Goal: Information Seeking & Learning: Understand process/instructions

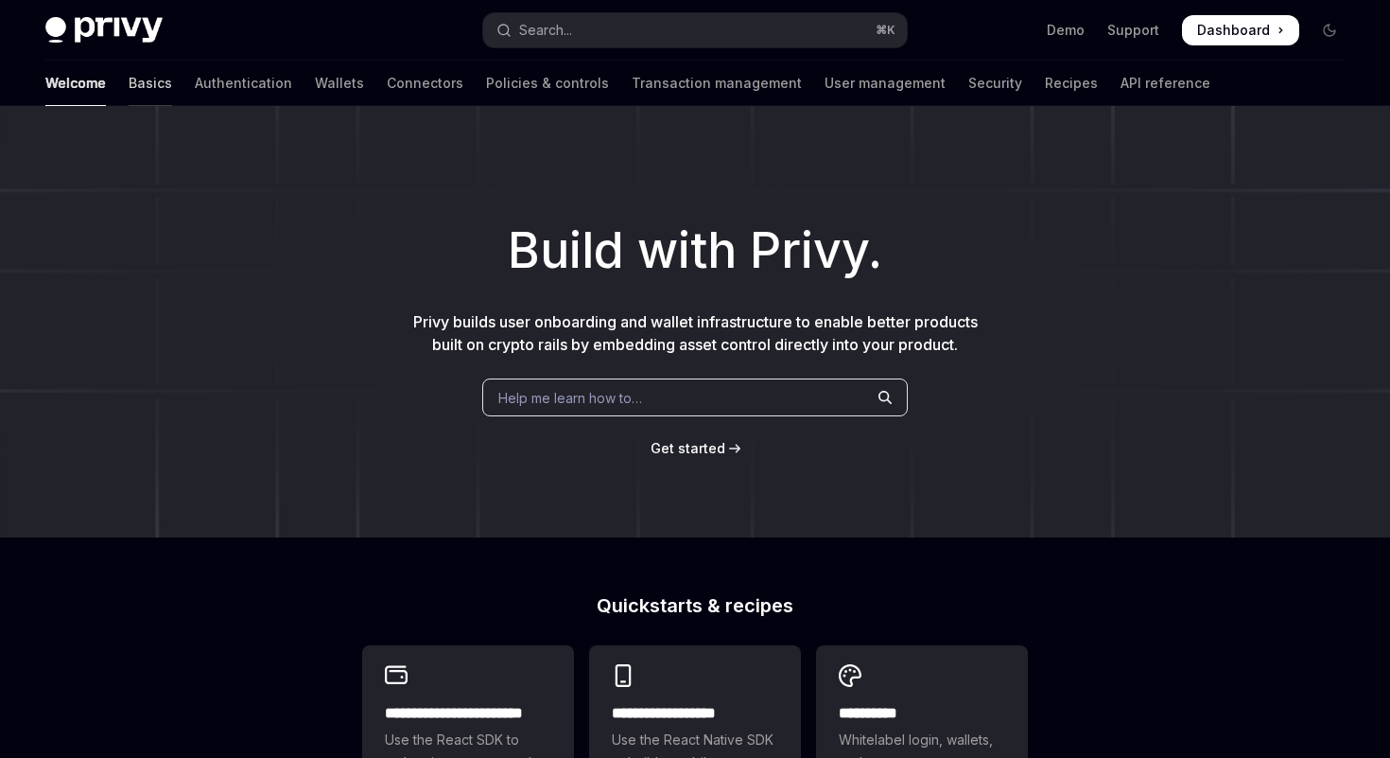
click at [129, 89] on link "Basics" at bounding box center [151, 83] width 44 height 45
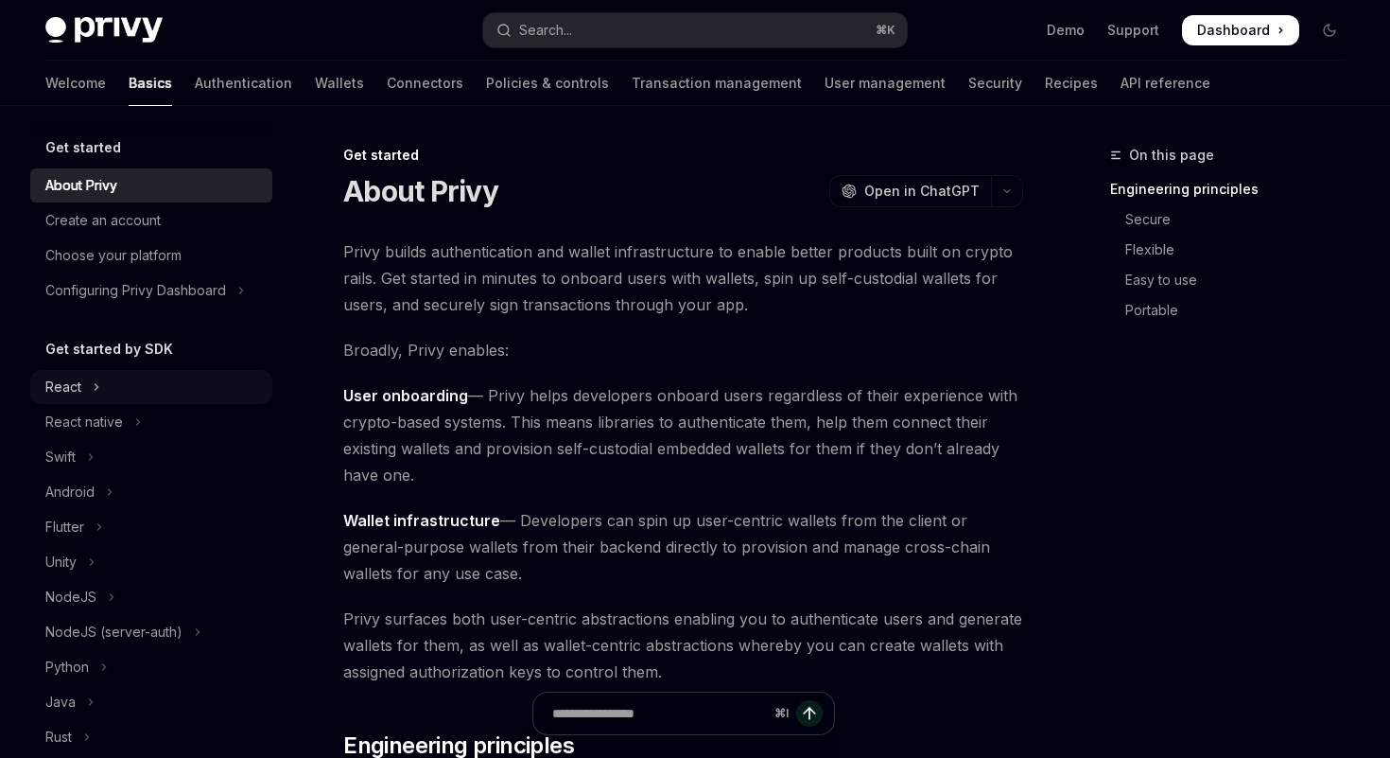
click at [91, 384] on button "React" at bounding box center [151, 387] width 242 height 34
click at [95, 413] on div "Installation" at bounding box center [89, 421] width 64 height 23
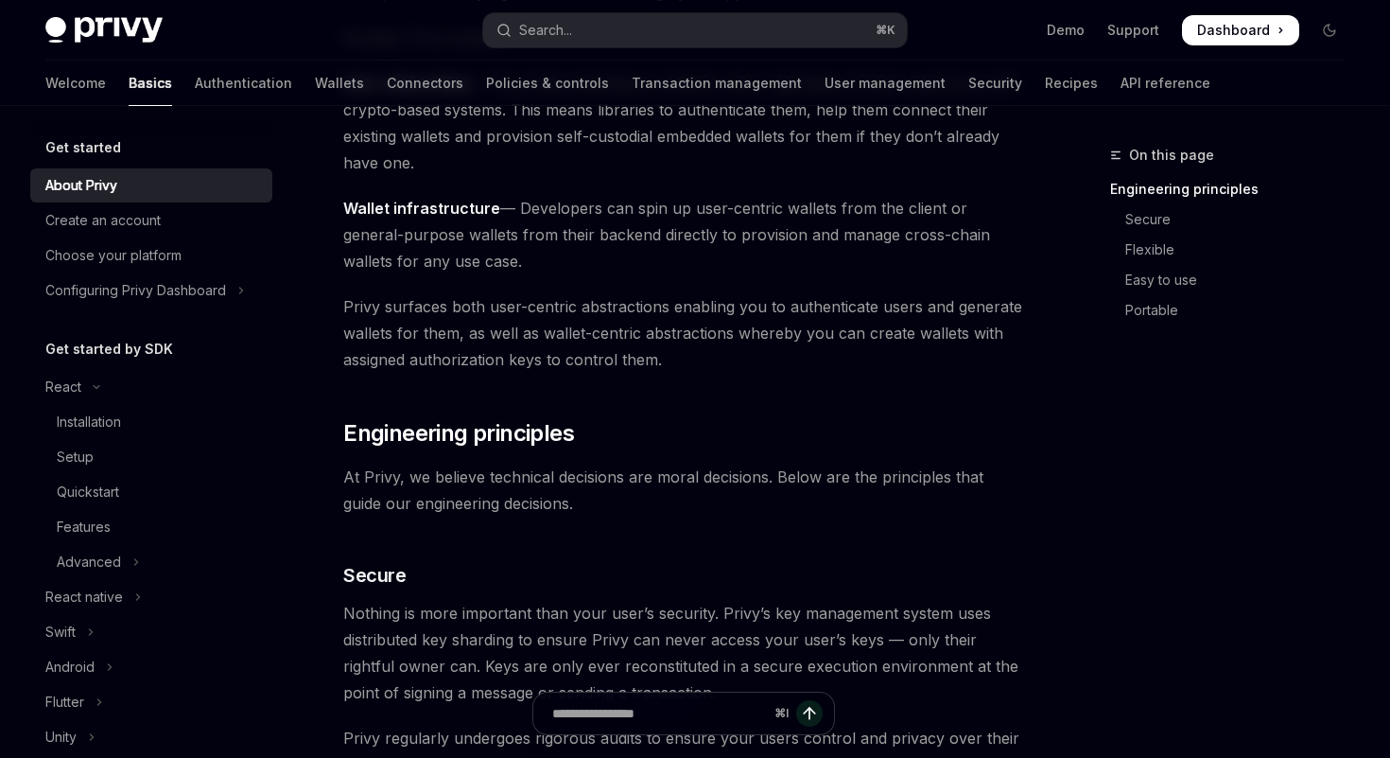
scroll to position [322, 0]
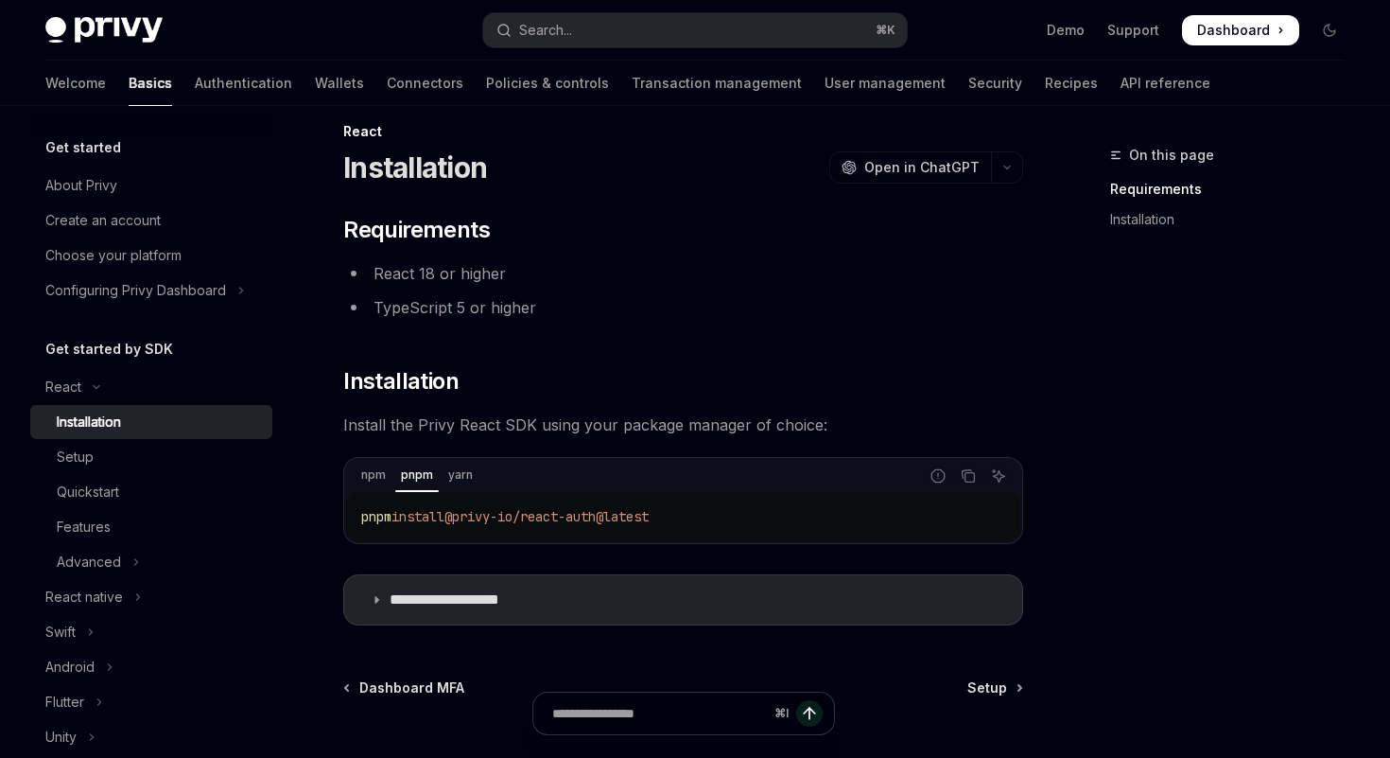
scroll to position [26, 0]
click at [966, 471] on icon "Copy the contents from the code block" at bounding box center [970, 475] width 9 height 9
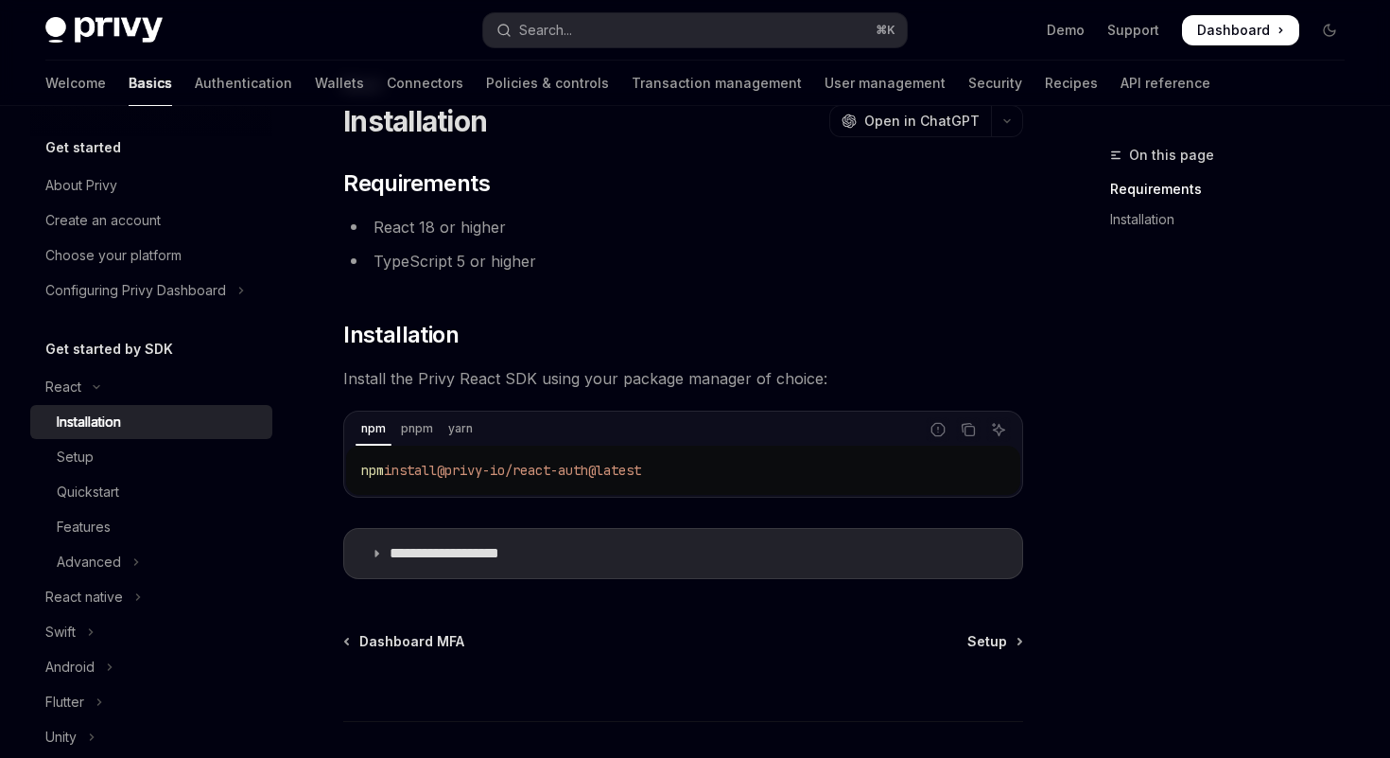
scroll to position [71, 0]
click at [375, 540] on summary "**********" at bounding box center [683, 552] width 678 height 49
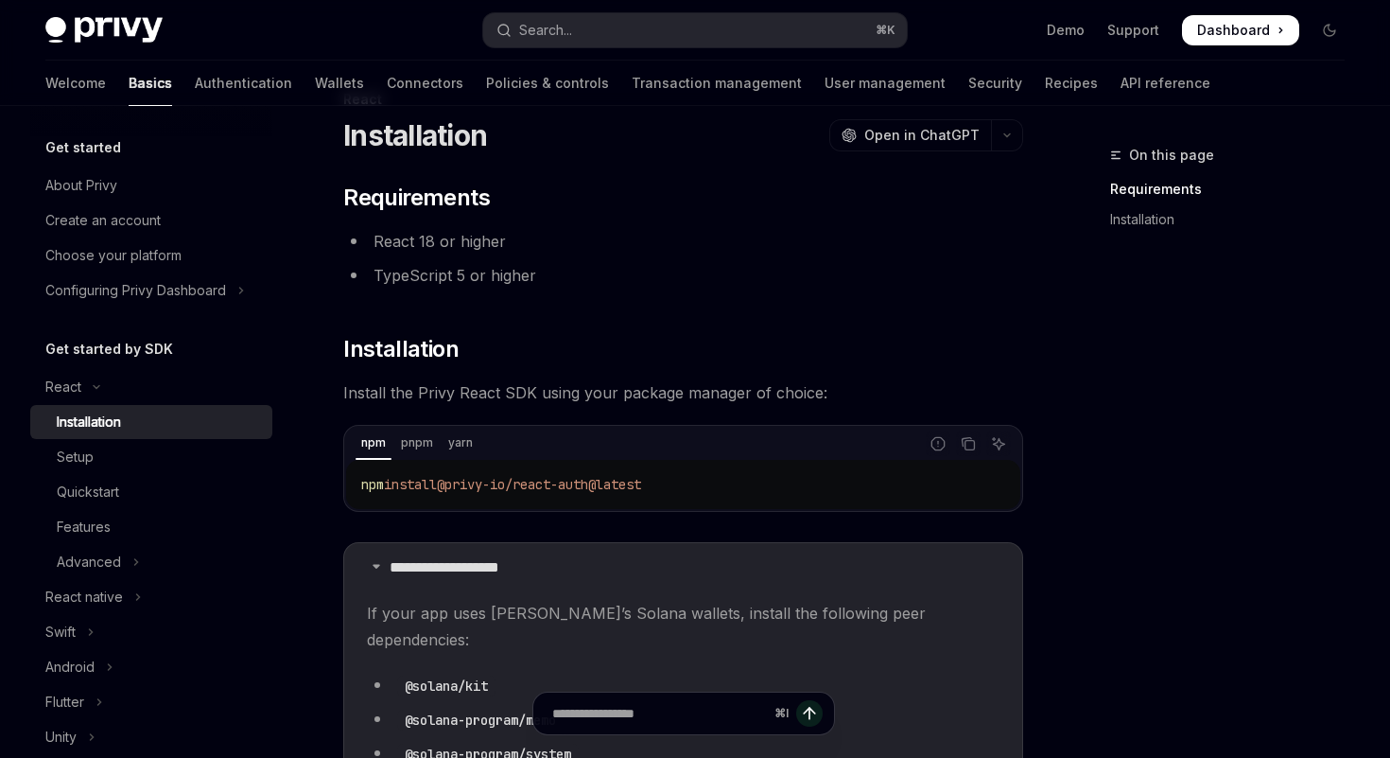
scroll to position [55, 0]
click at [972, 451] on icon "Copy the contents from the code block" at bounding box center [968, 444] width 15 height 15
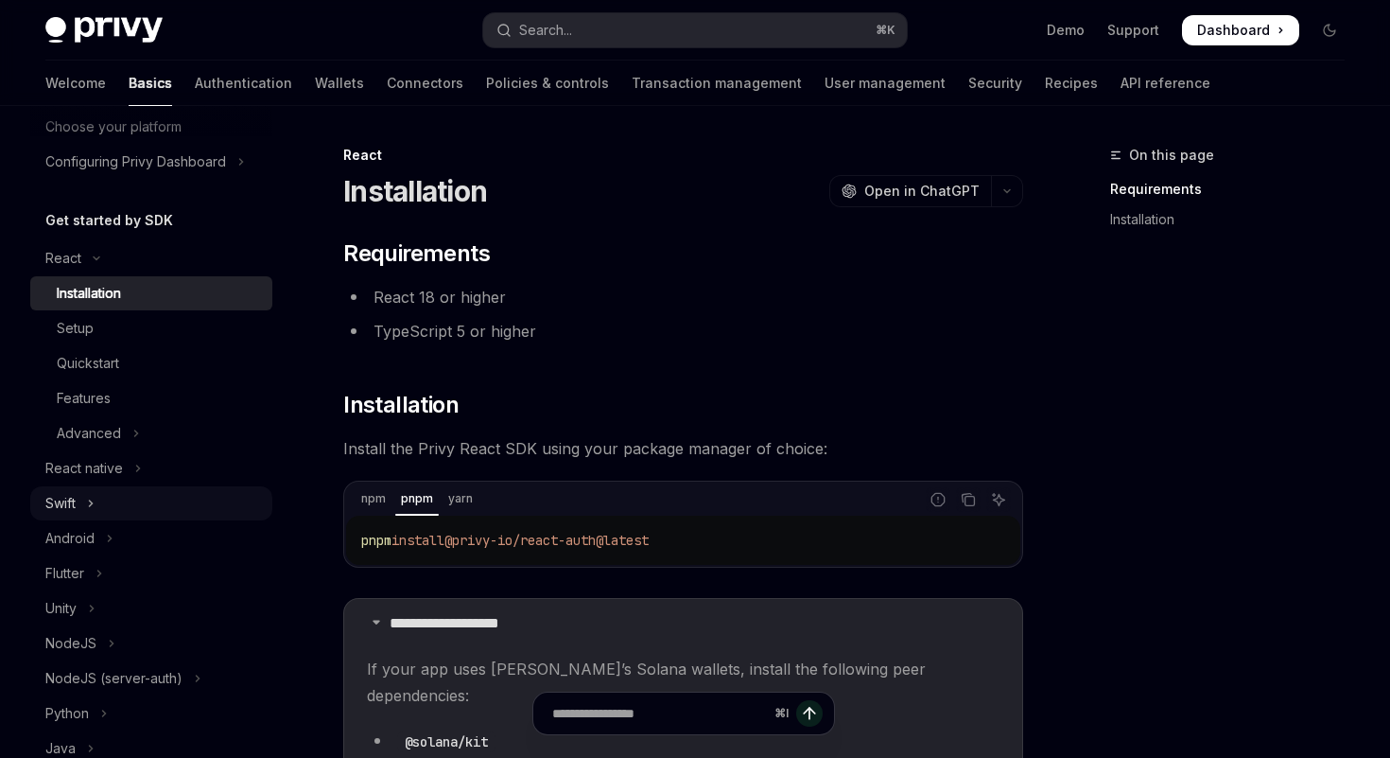
scroll to position [144, 0]
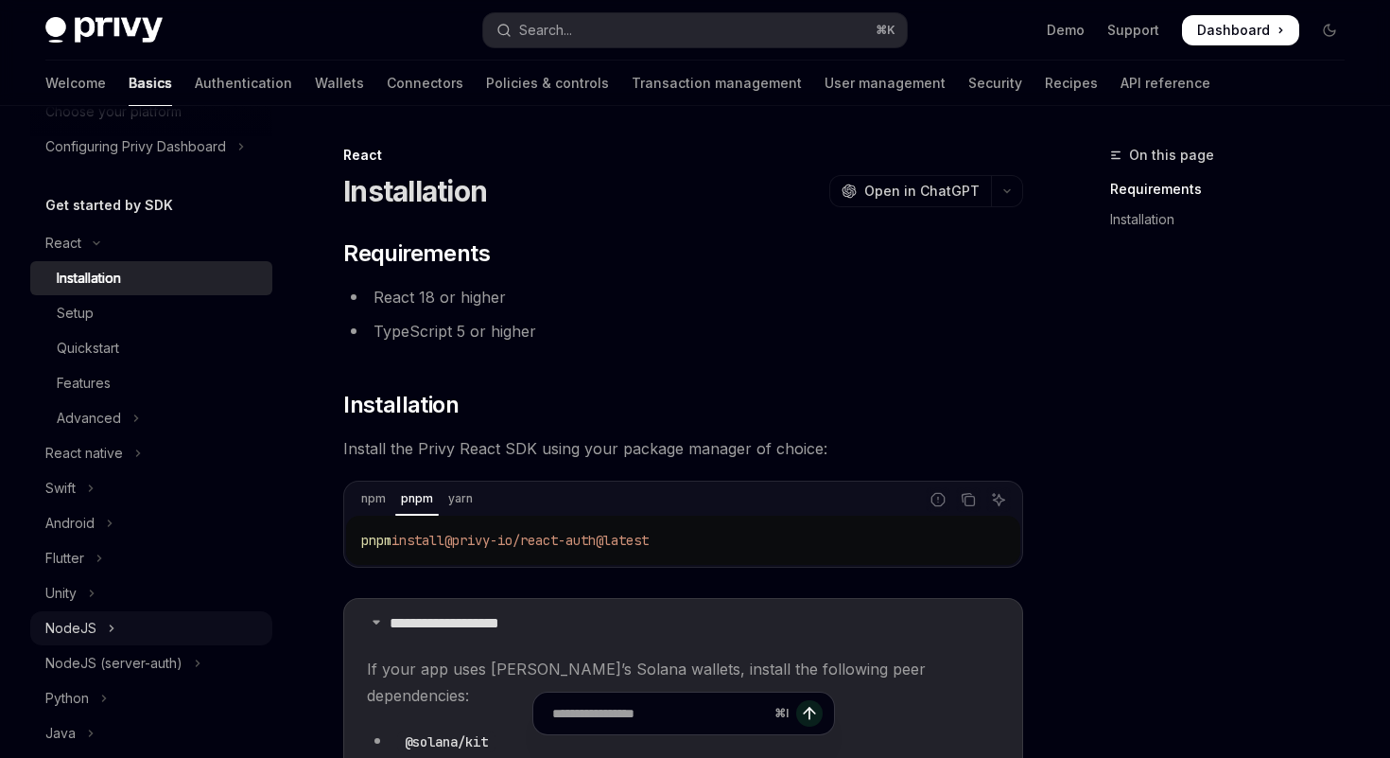
click at [89, 622] on div "NodeJS" at bounding box center [70, 628] width 51 height 23
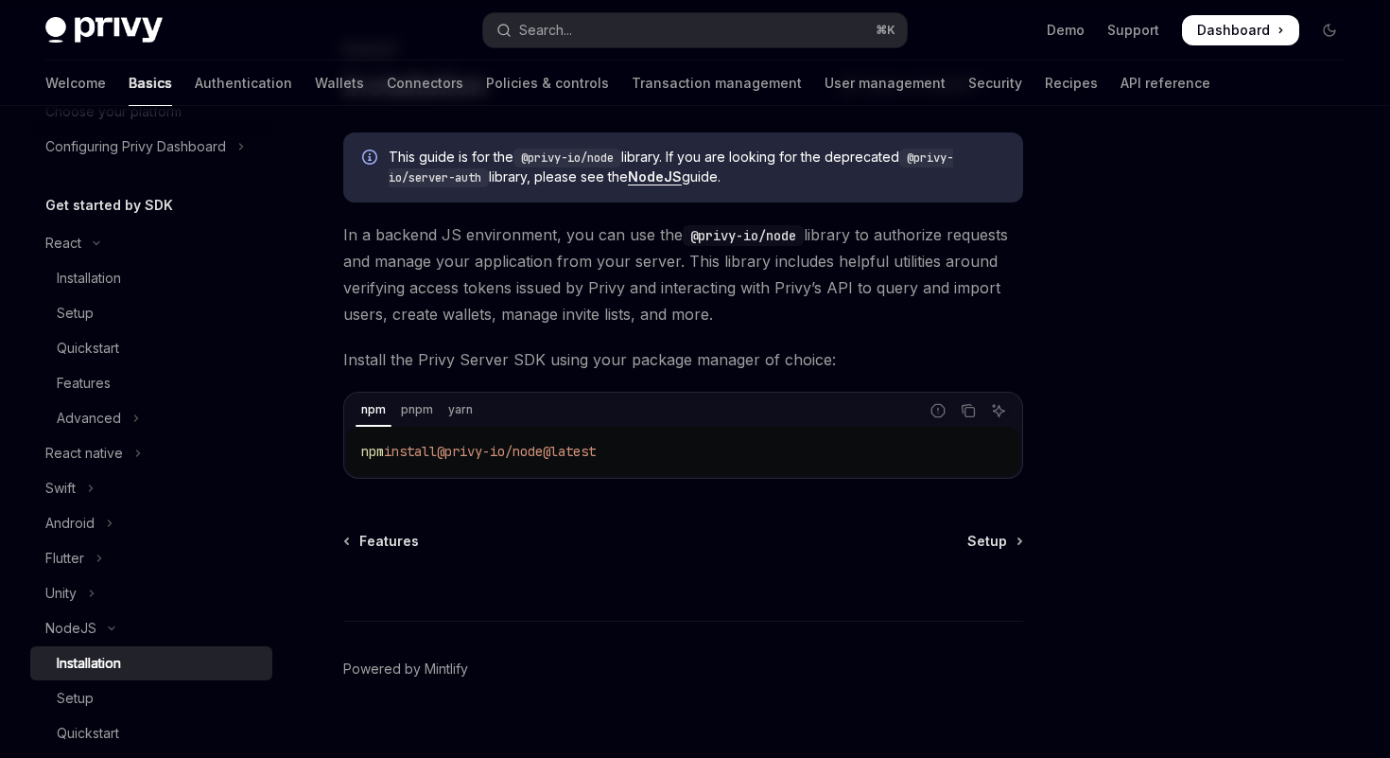
scroll to position [131, 0]
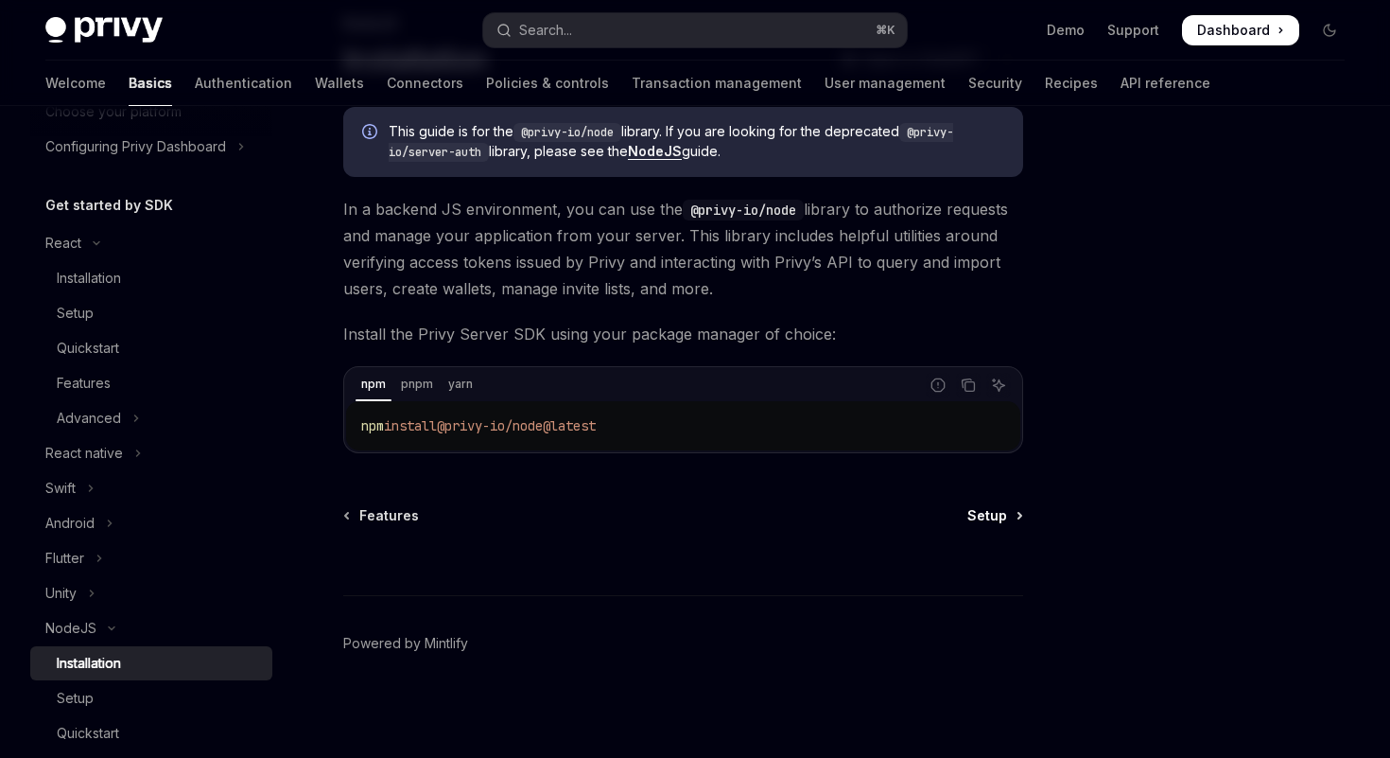
click at [1002, 507] on span "Setup" at bounding box center [987, 515] width 40 height 19
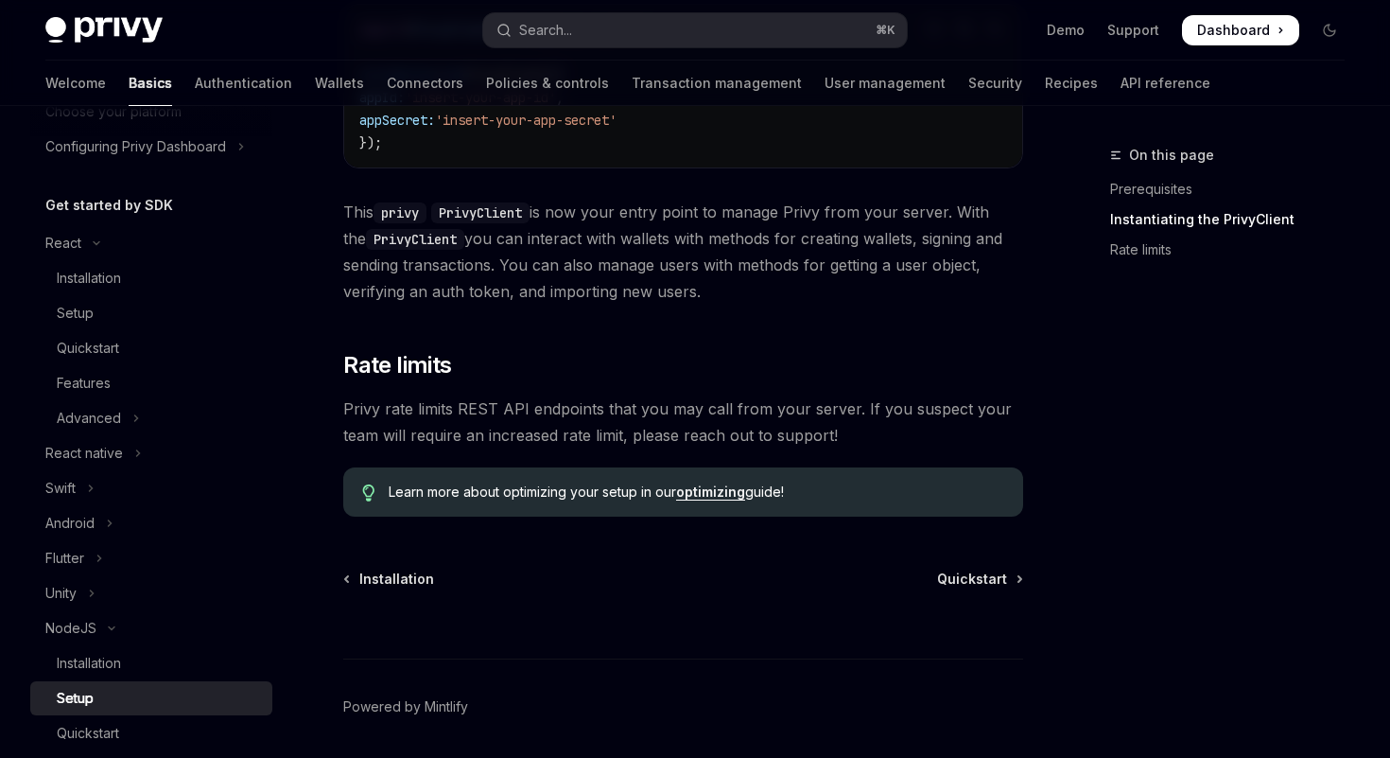
scroll to position [821, 0]
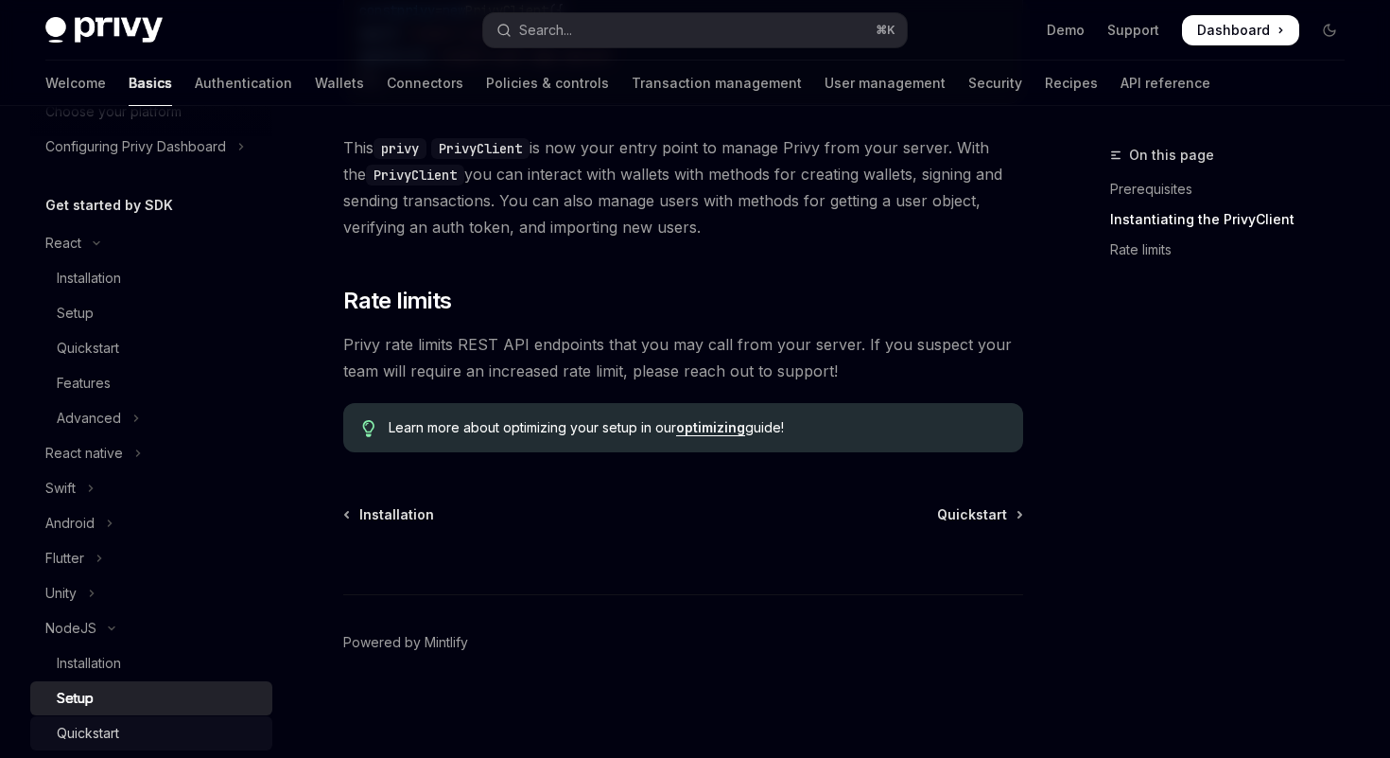
click at [85, 740] on div "Quickstart" at bounding box center [88, 733] width 62 height 23
type textarea "*"
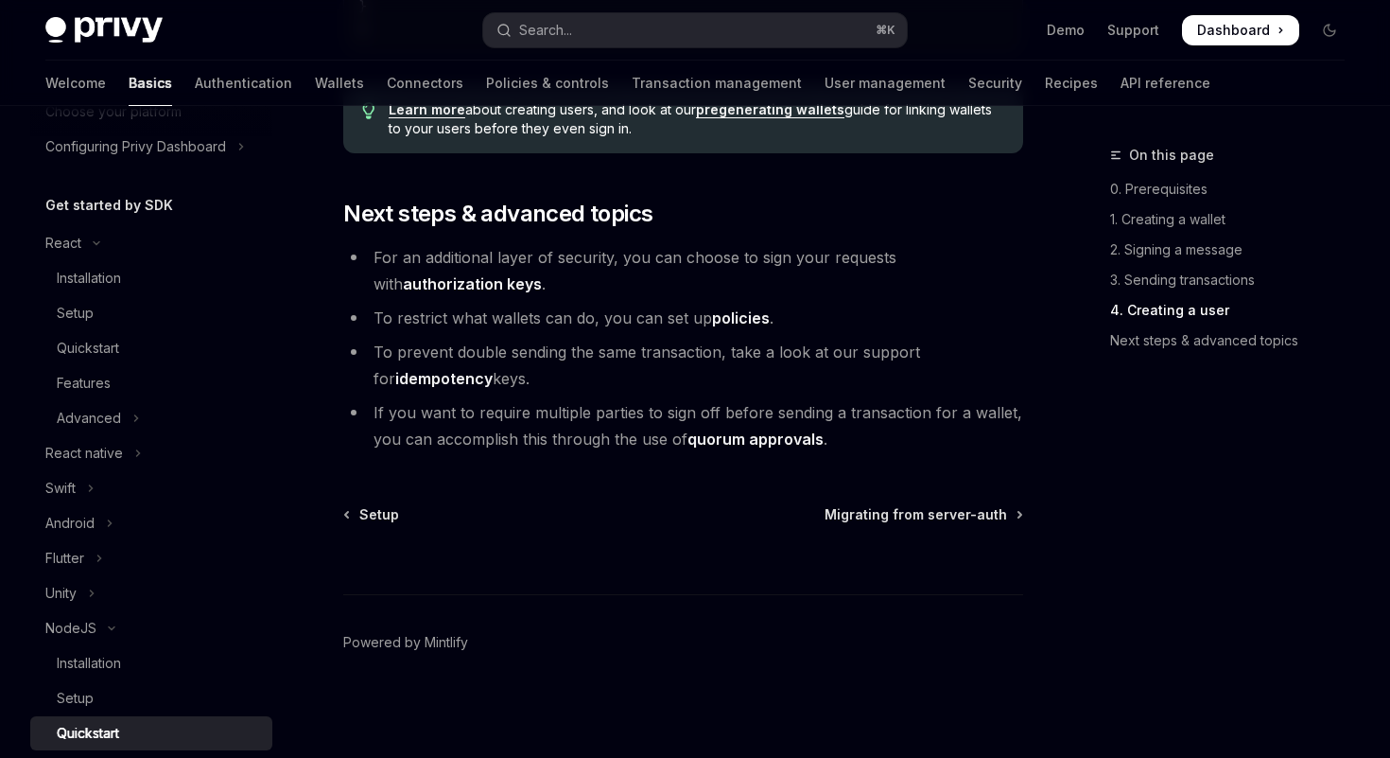
scroll to position [4077, 0]
click at [912, 509] on span "Migrating from server-auth" at bounding box center [916, 514] width 183 height 19
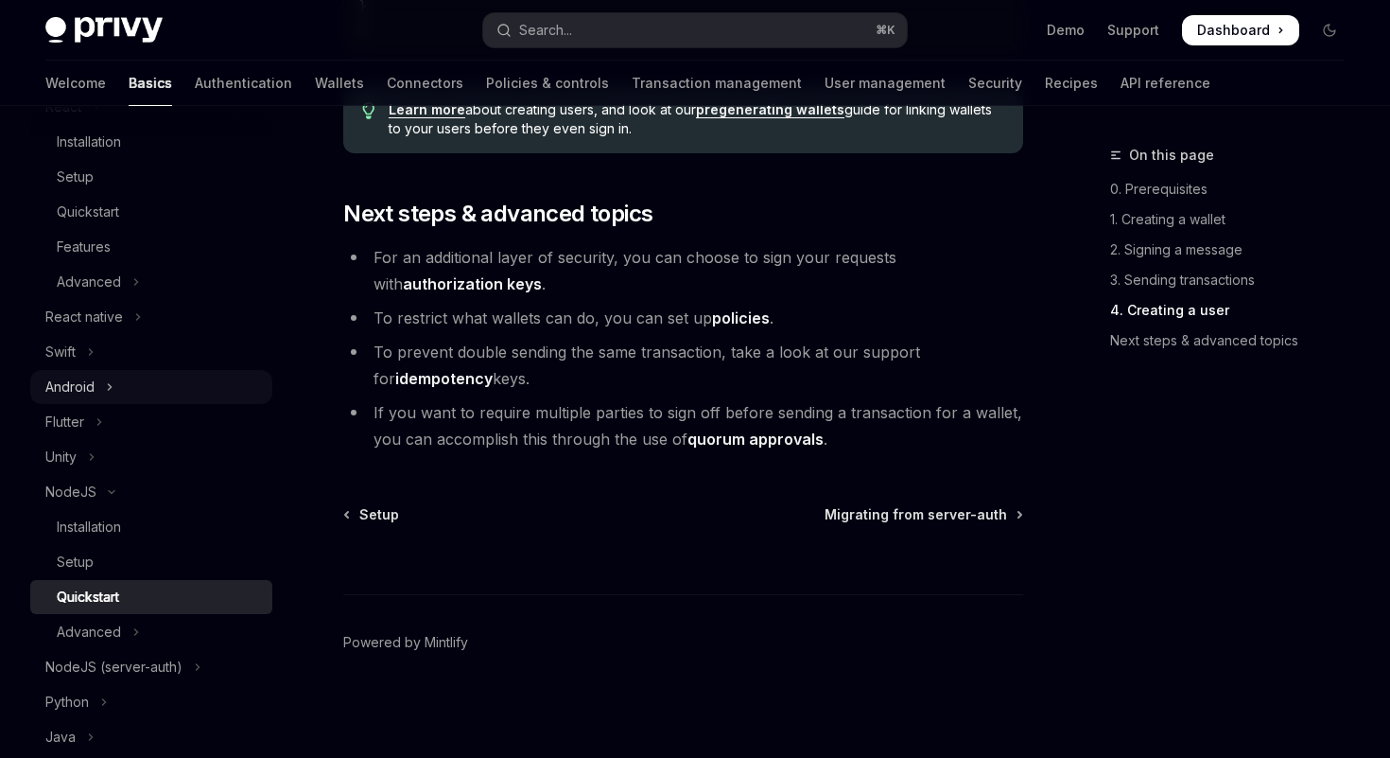
scroll to position [287, 0]
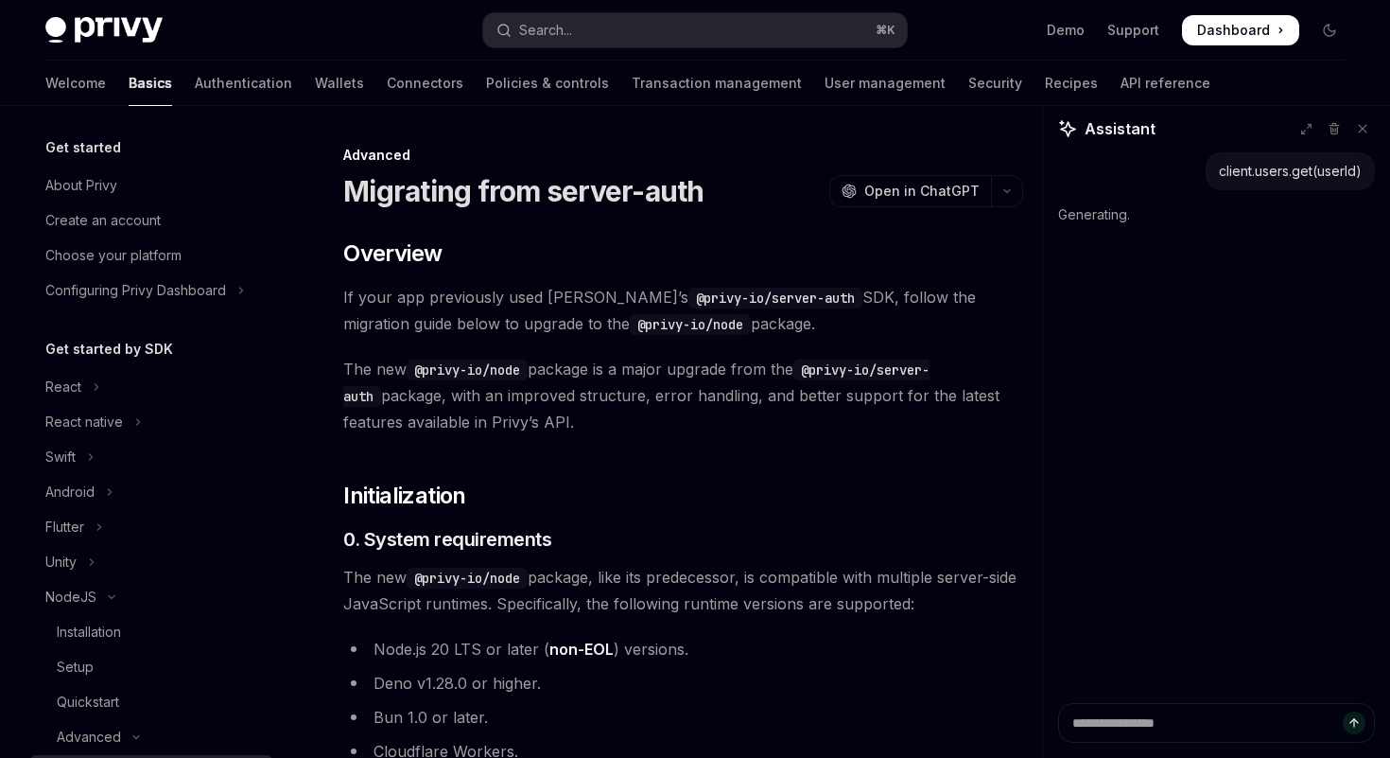
scroll to position [340, 0]
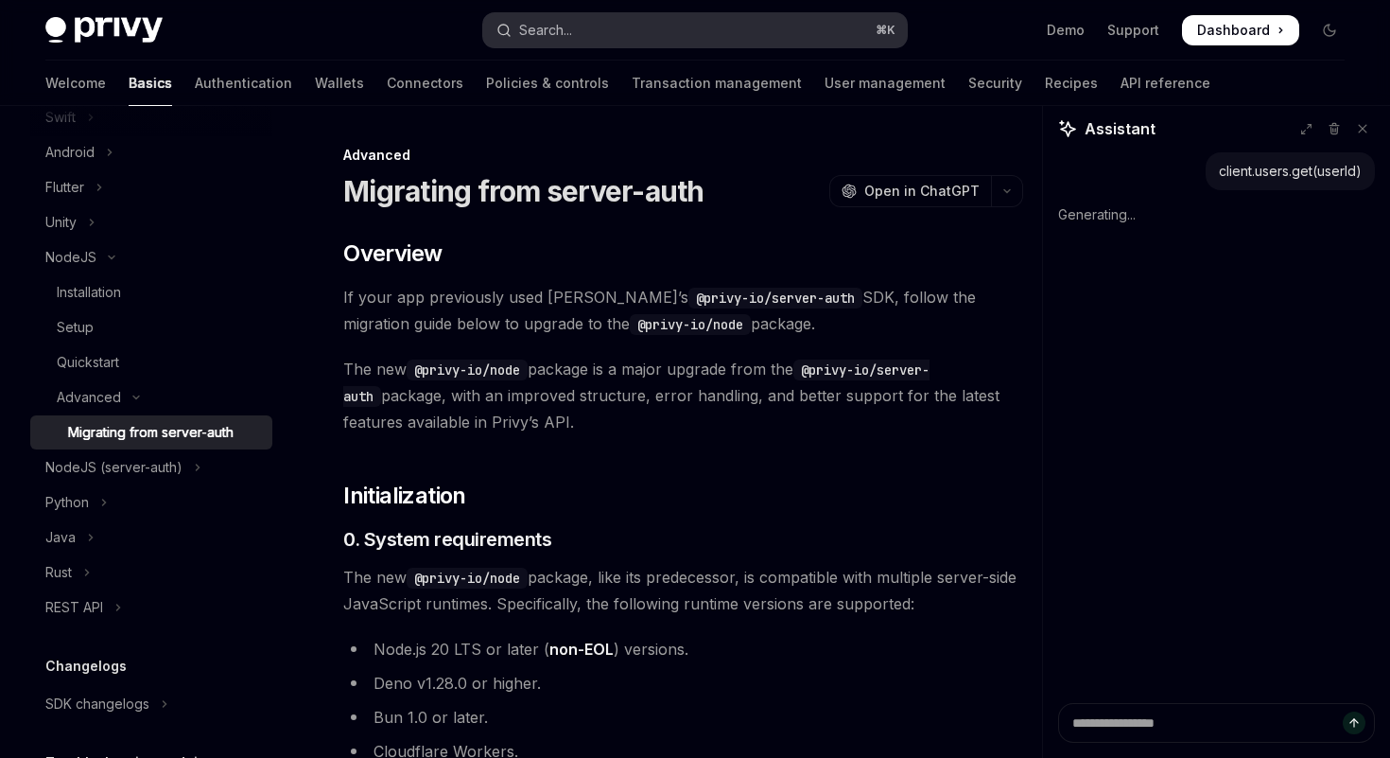
click at [615, 16] on button "Search... ⌘ K" at bounding box center [694, 30] width 423 height 34
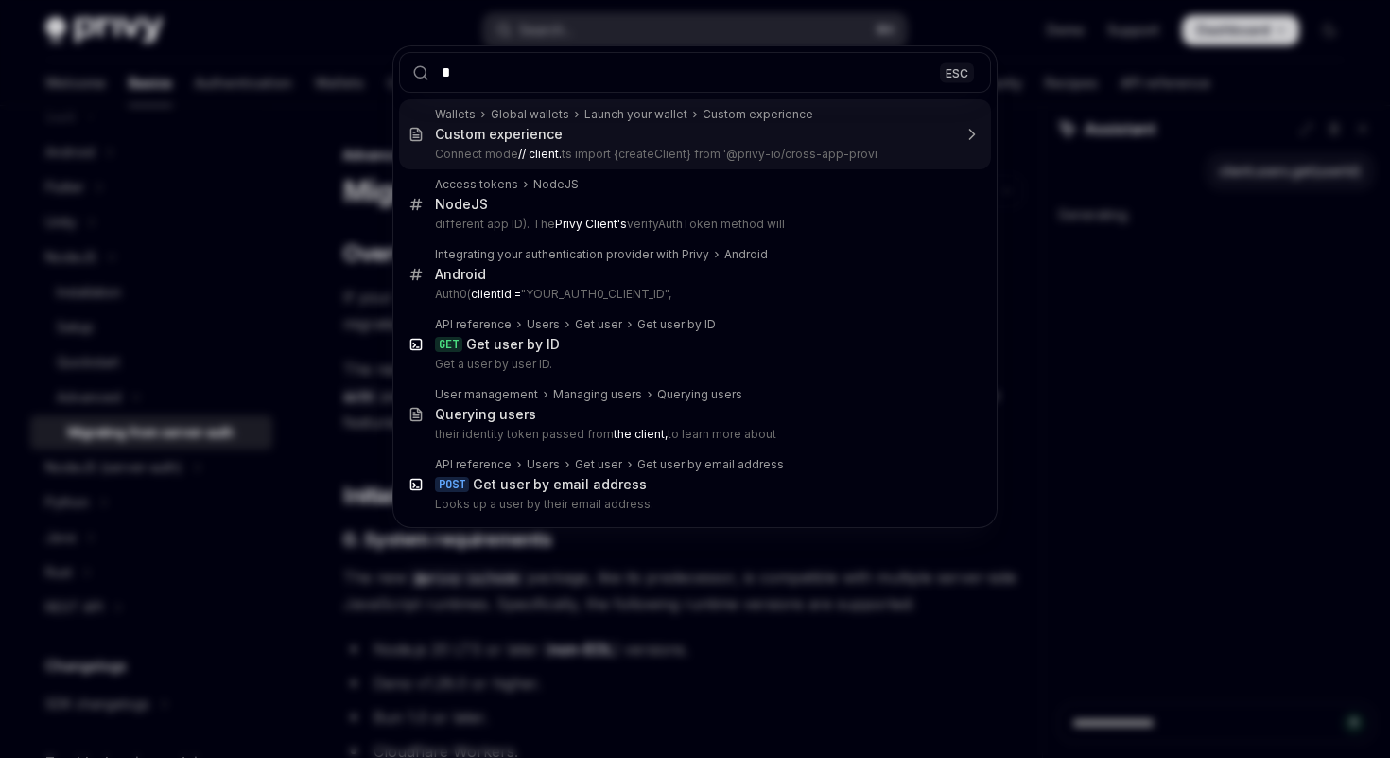
type input "**********"
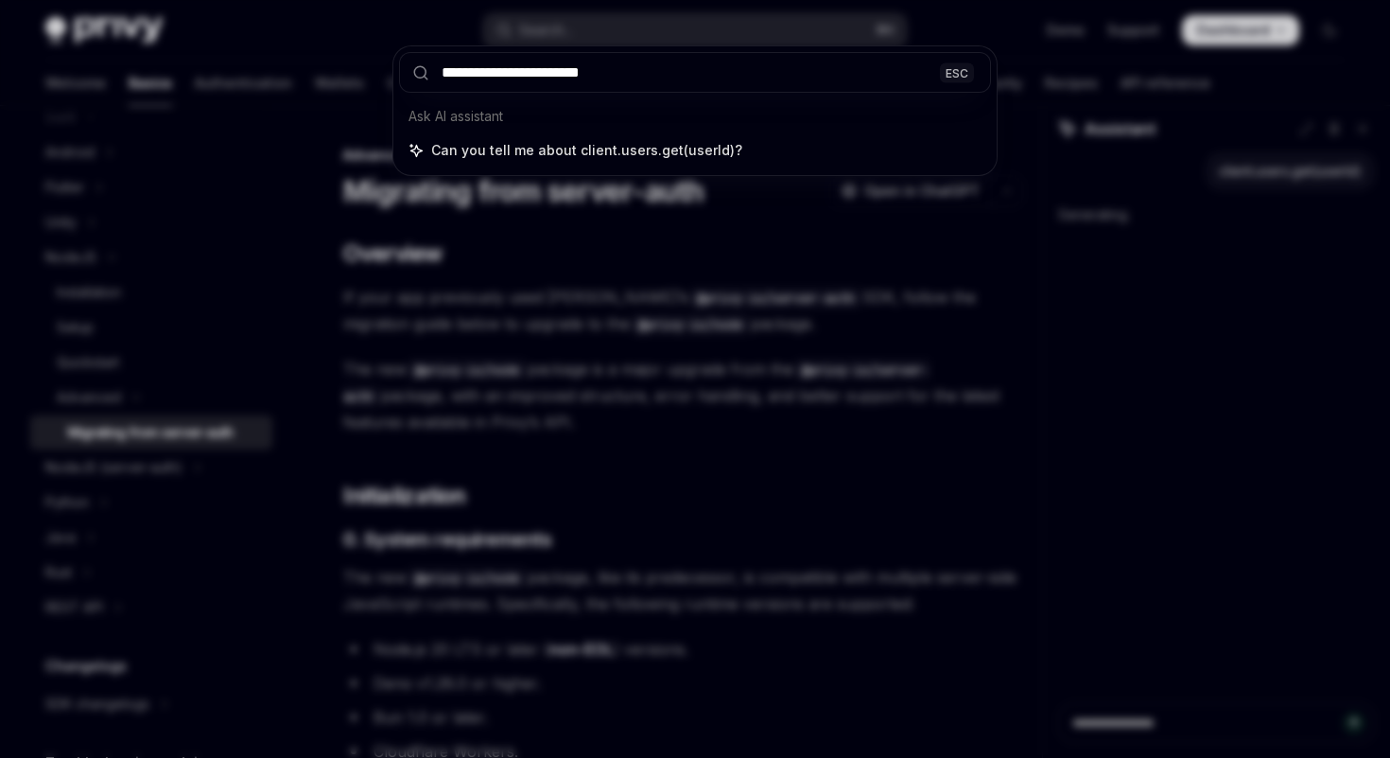
type textarea "*"
click at [637, 83] on input "**********" at bounding box center [695, 72] width 592 height 41
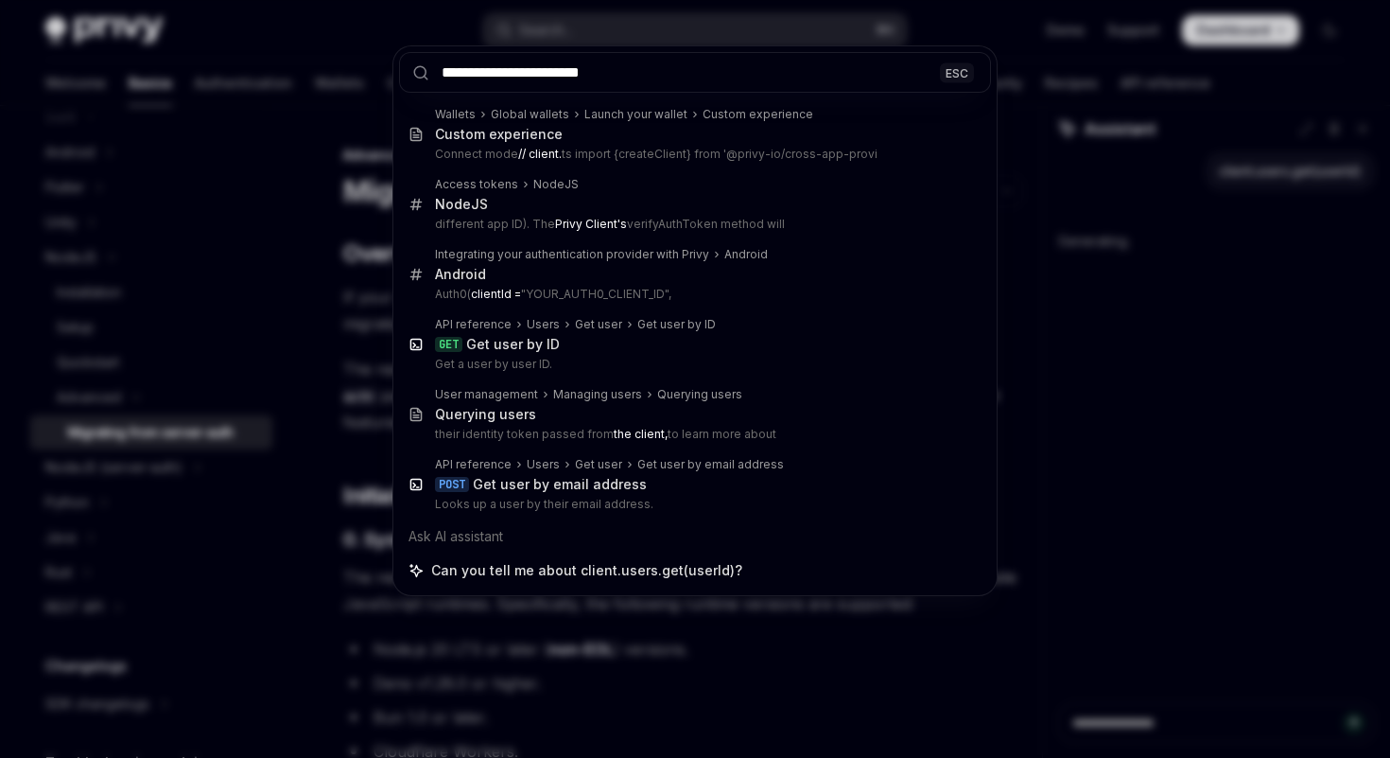
type input "**********"
click at [1000, 487] on div "**********" at bounding box center [695, 379] width 1390 height 758
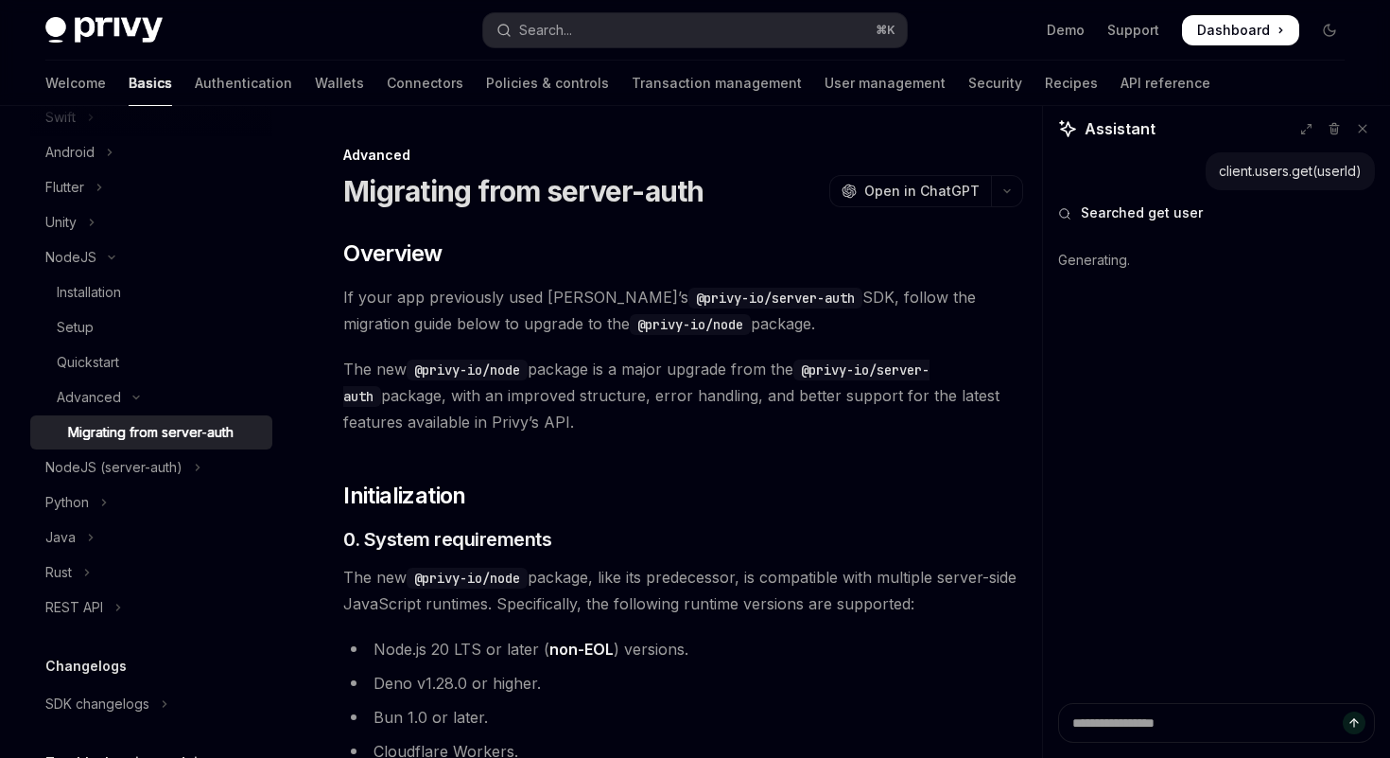
type textarea "*"
